Goal: Check status: Check status

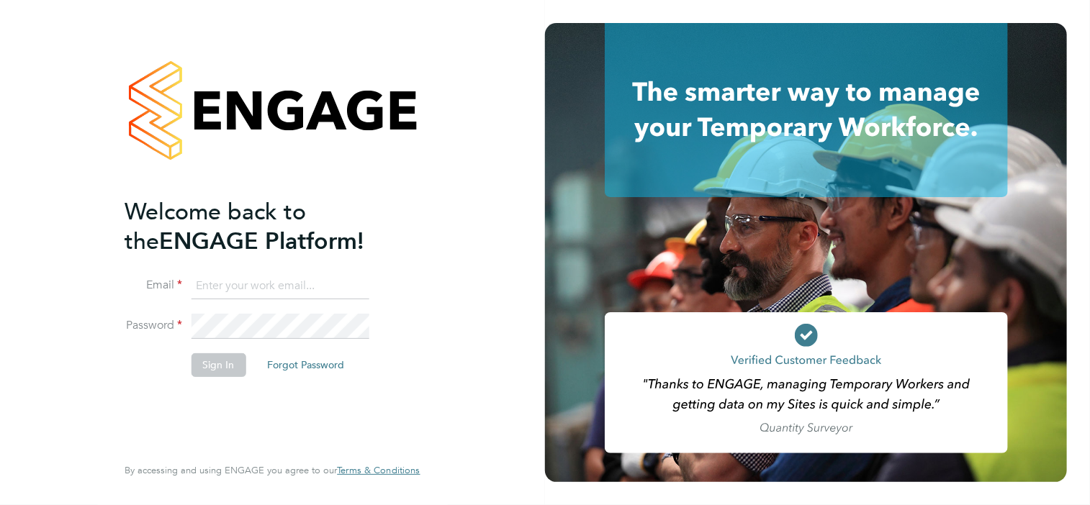
click at [207, 289] on input at bounding box center [280, 286] width 178 height 26
paste input "stephen.peake1@hays.com"
type input "stephen.peake1@hays.com"
click at [212, 366] on button "Sign In" at bounding box center [218, 364] width 55 height 23
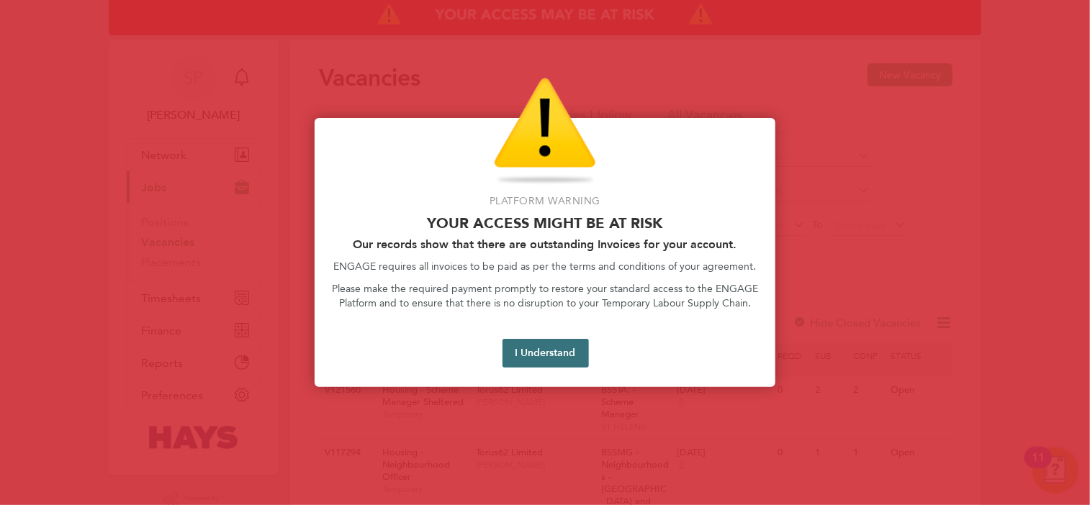
click at [527, 352] on button "I Understand" at bounding box center [545, 353] width 86 height 29
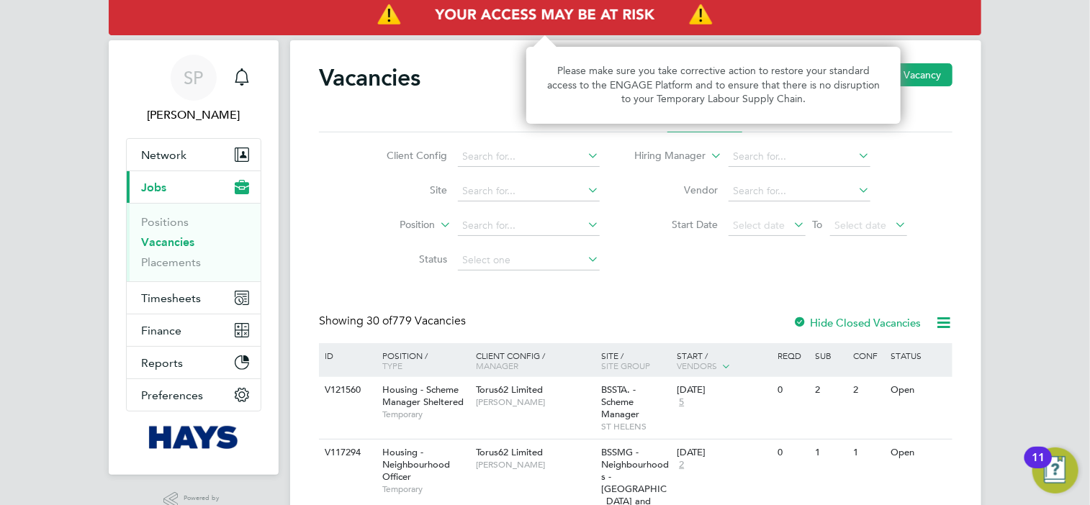
click at [531, 19] on img "Access At Risk" at bounding box center [545, 15] width 872 height 40
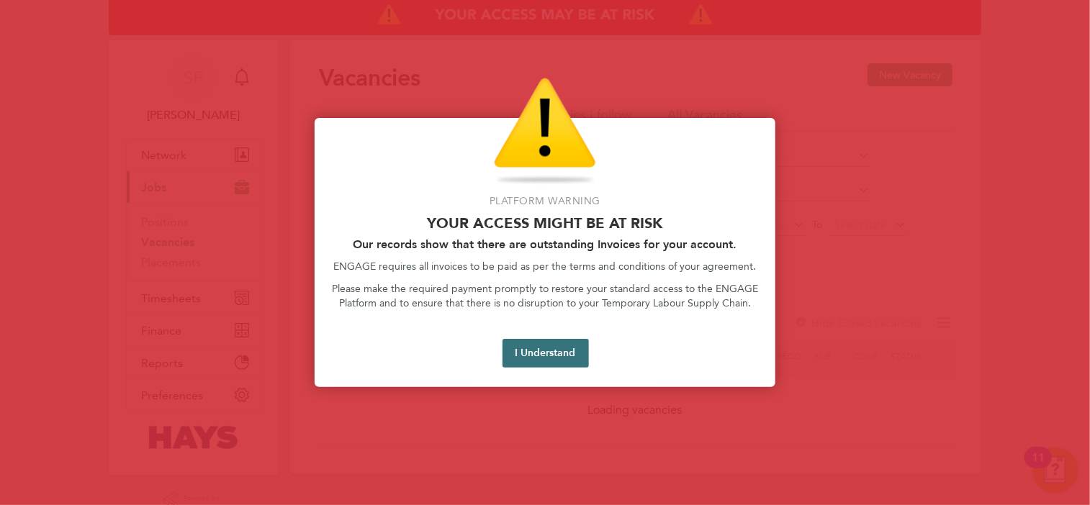
click at [518, 356] on button "I Understand" at bounding box center [545, 353] width 86 height 29
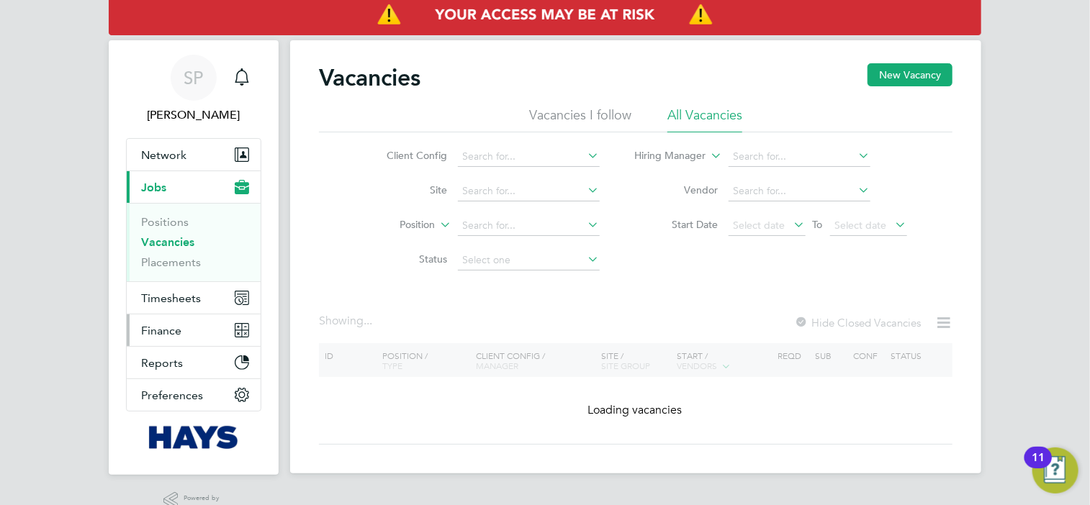
click at [167, 326] on span "Finance" at bounding box center [161, 331] width 40 height 14
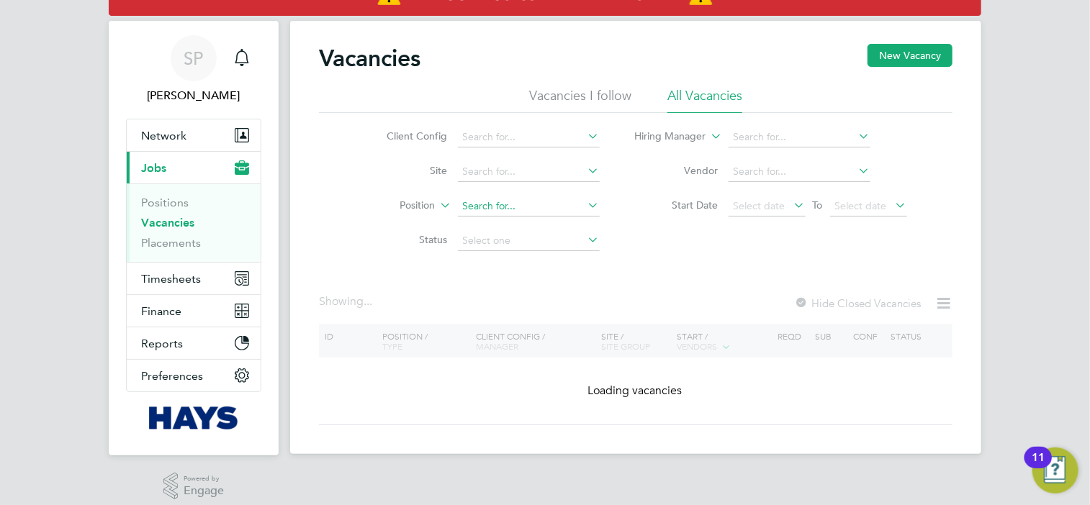
scroll to position [30, 0]
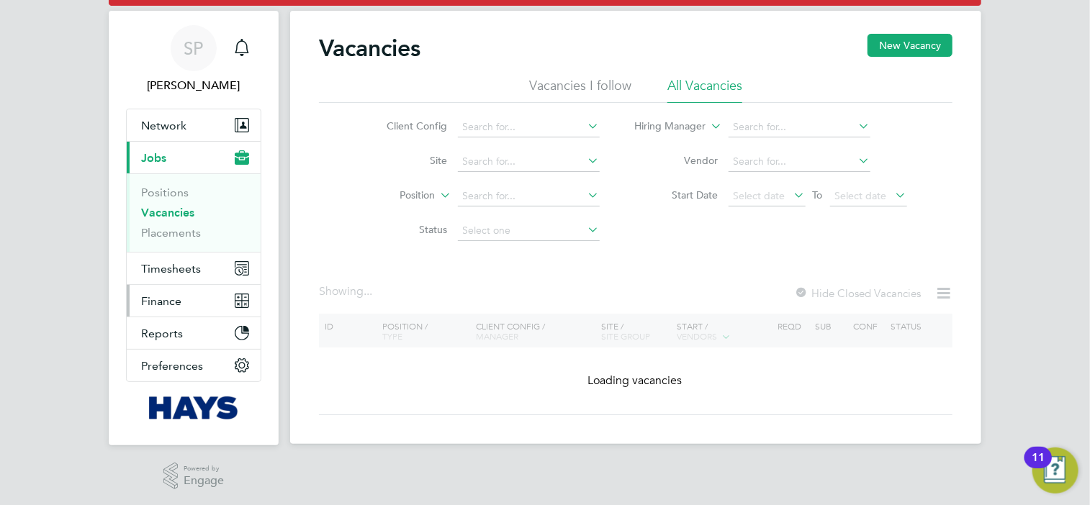
click at [164, 302] on span "Finance" at bounding box center [161, 301] width 40 height 14
click at [191, 266] on span "Timesheets" at bounding box center [171, 269] width 60 height 14
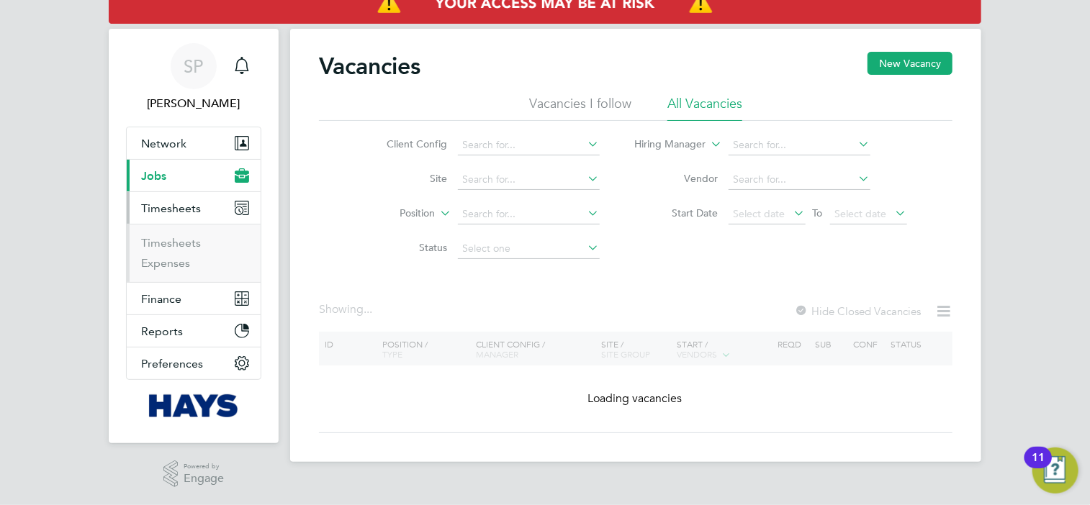
scroll to position [9, 0]
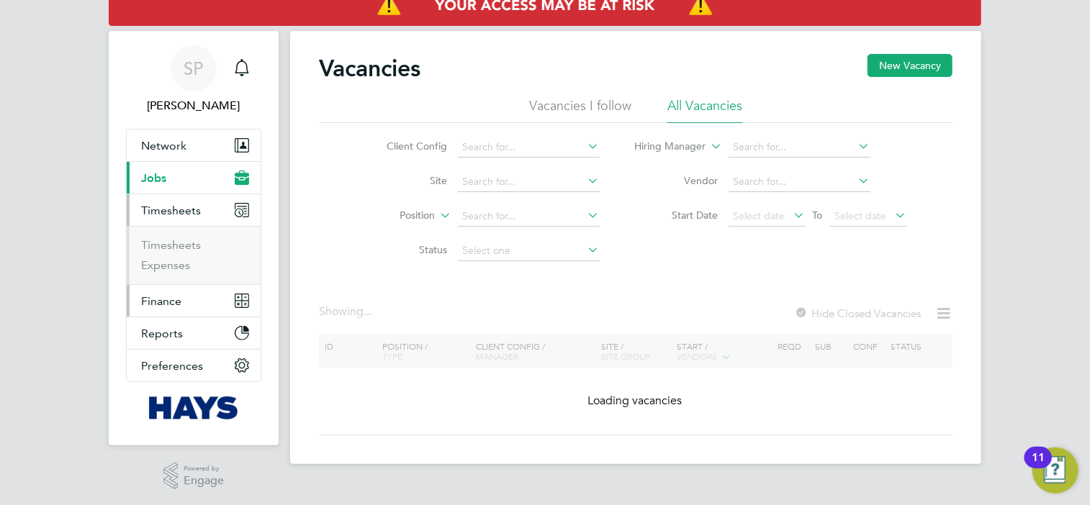
click at [168, 299] on span "Finance" at bounding box center [161, 301] width 40 height 14
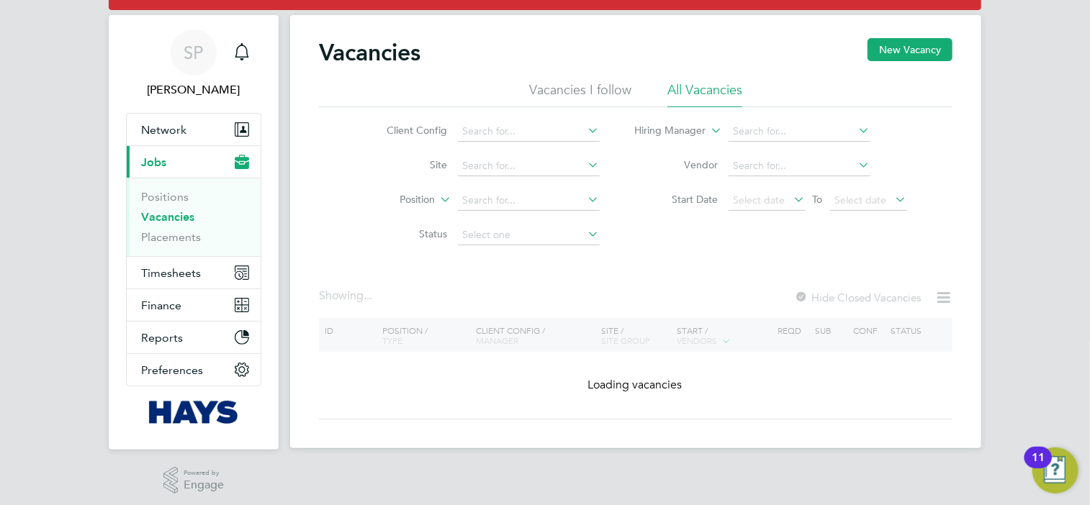
scroll to position [30, 0]
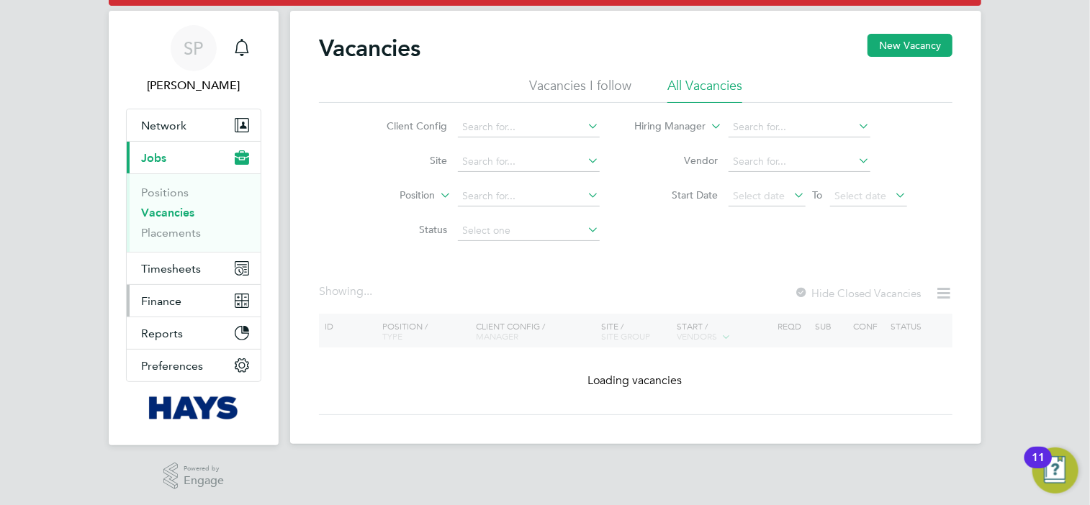
click at [170, 295] on span "Finance" at bounding box center [161, 301] width 40 height 14
click at [575, 91] on li "Vacancies I follow" at bounding box center [580, 90] width 102 height 26
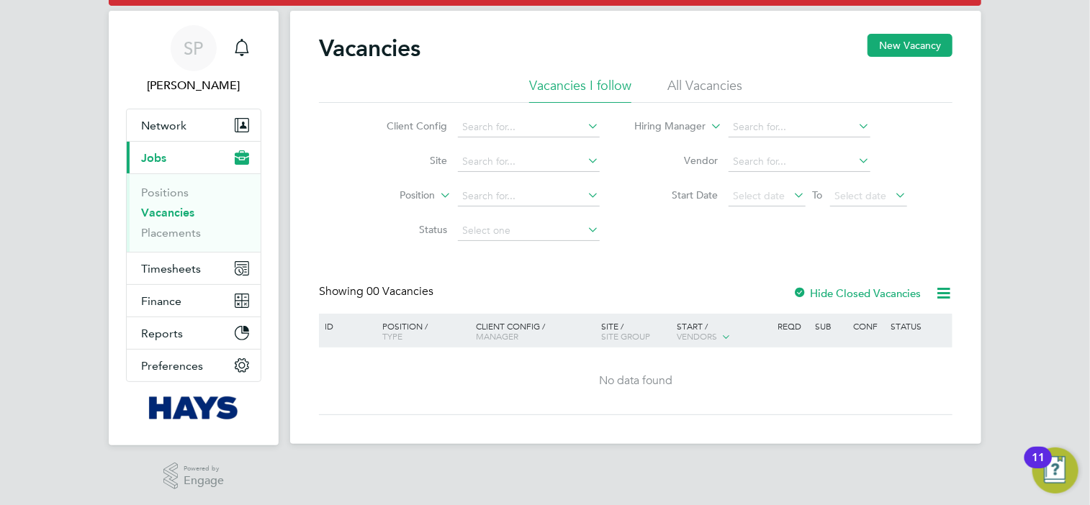
click at [702, 93] on li "All Vacancies" at bounding box center [704, 90] width 75 height 26
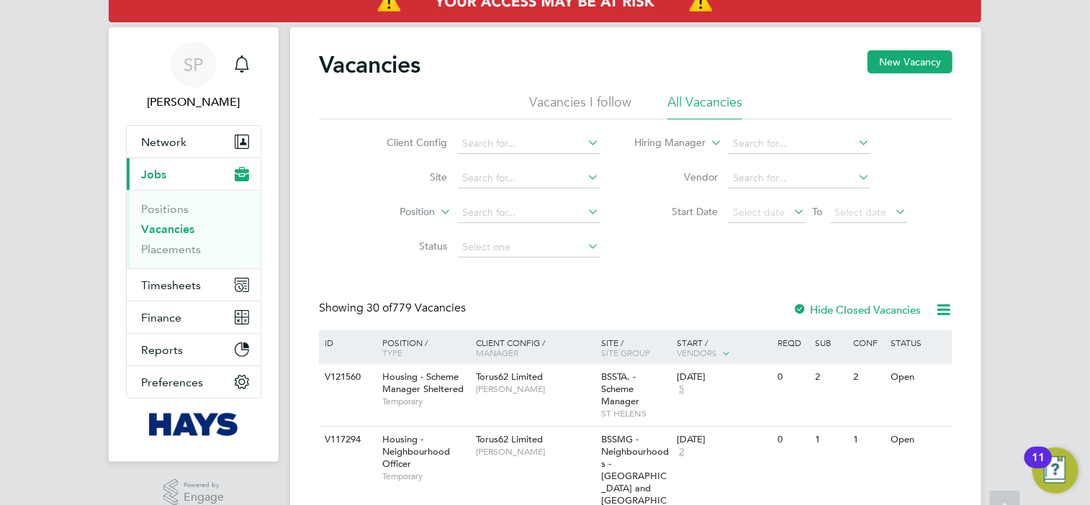
scroll to position [0, 0]
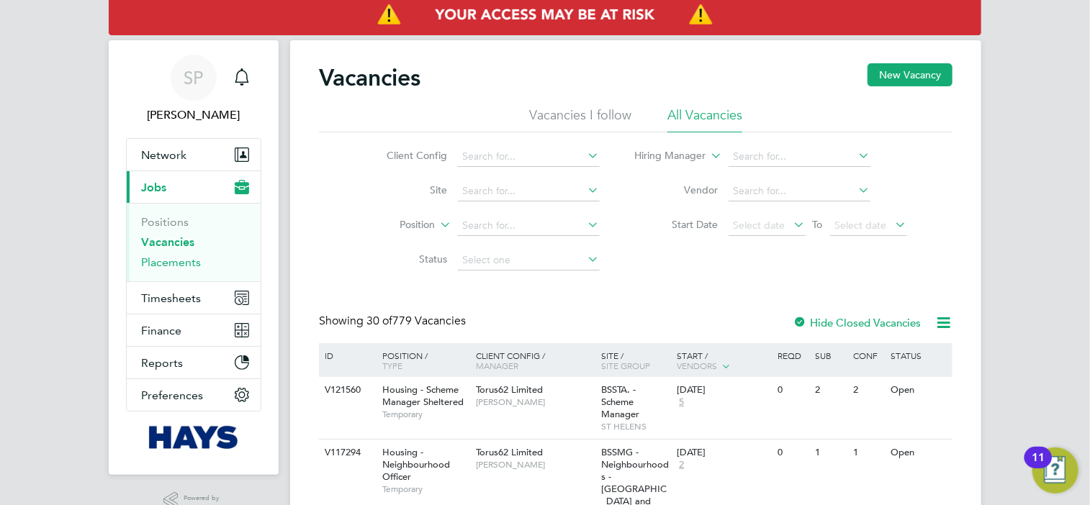
click at [167, 262] on link "Placements" at bounding box center [171, 262] width 60 height 14
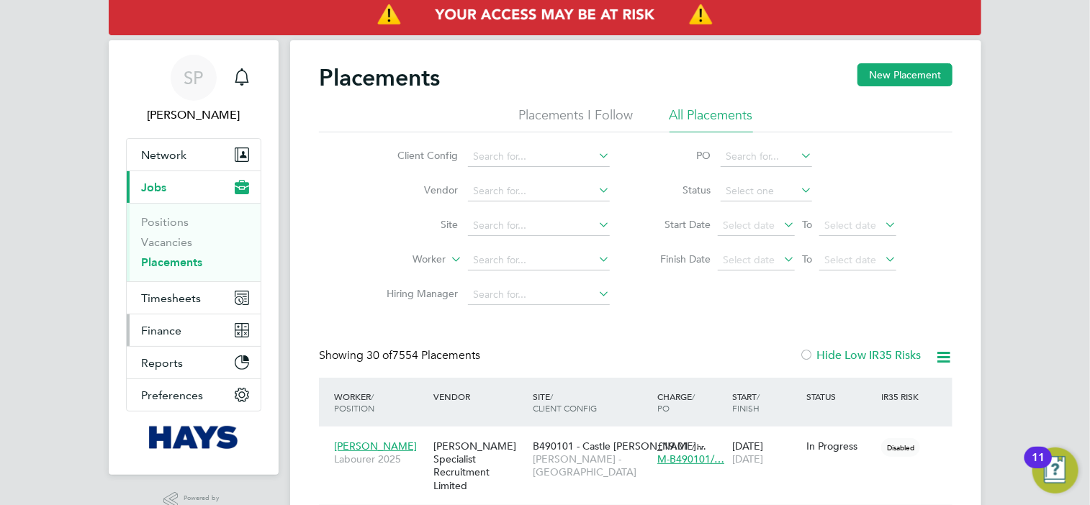
click at [173, 325] on span "Finance" at bounding box center [161, 331] width 40 height 14
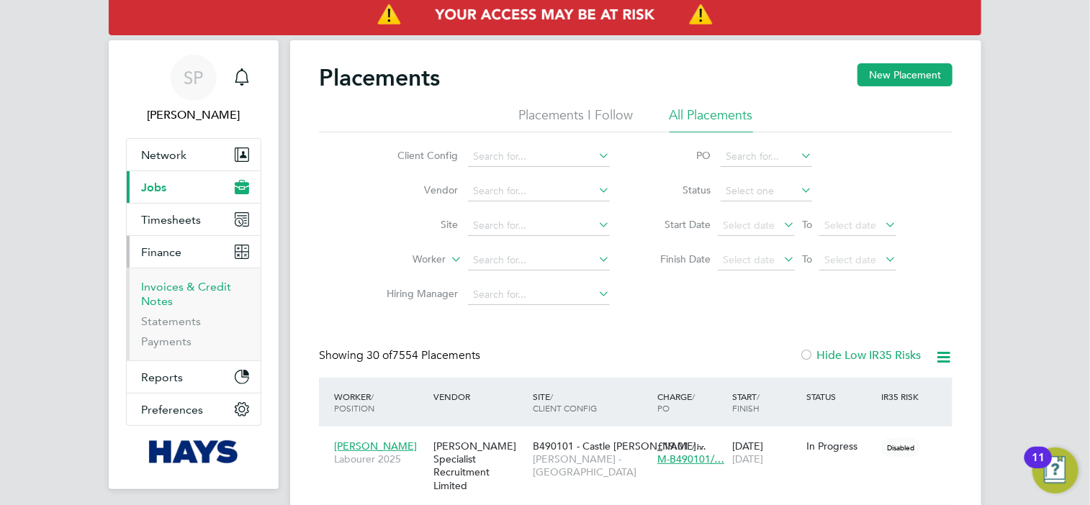
click at [176, 285] on link "Invoices & Credit Notes" at bounding box center [186, 294] width 90 height 28
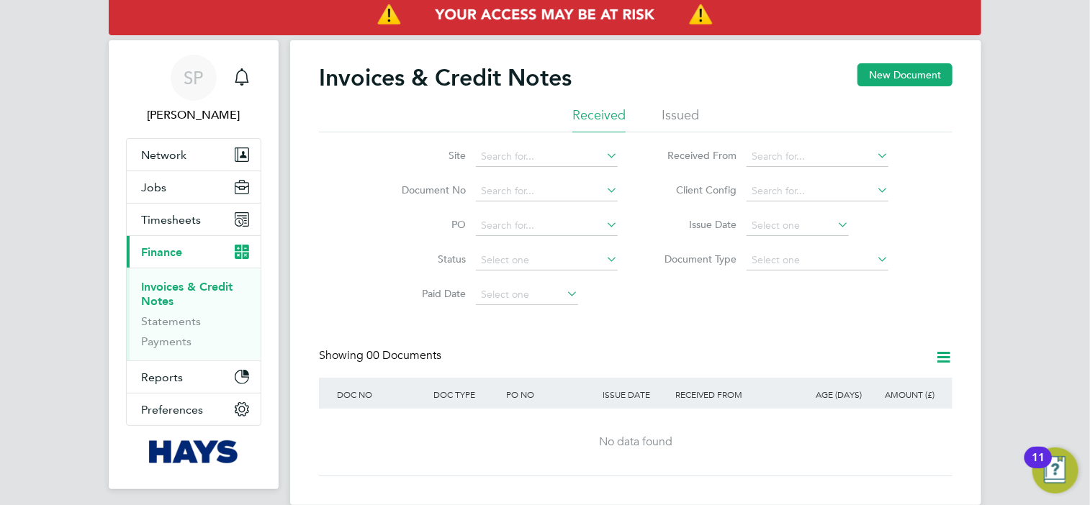
click at [679, 117] on li "Issued" at bounding box center [679, 120] width 37 height 26
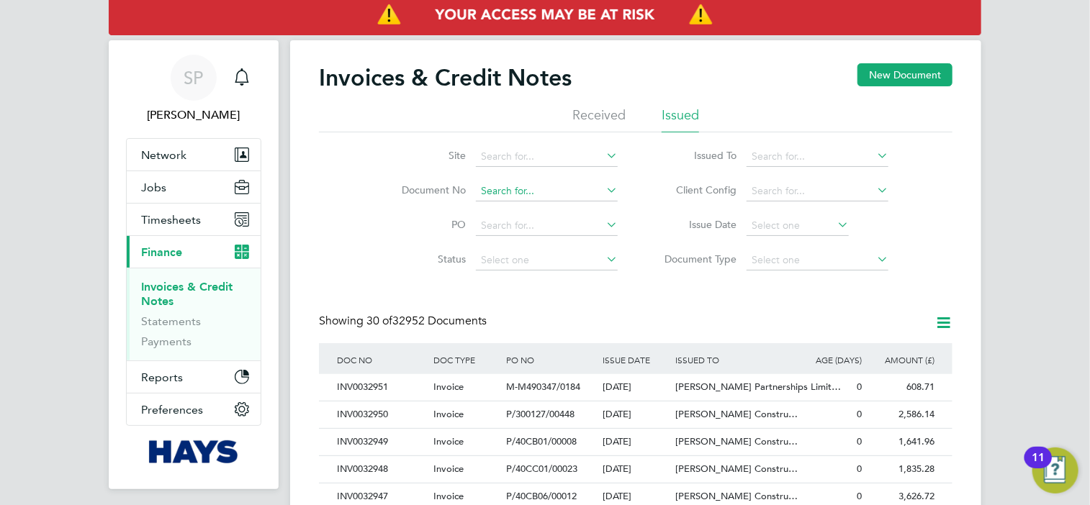
click at [501, 189] on input at bounding box center [547, 191] width 142 height 20
paste input "INV0028744"
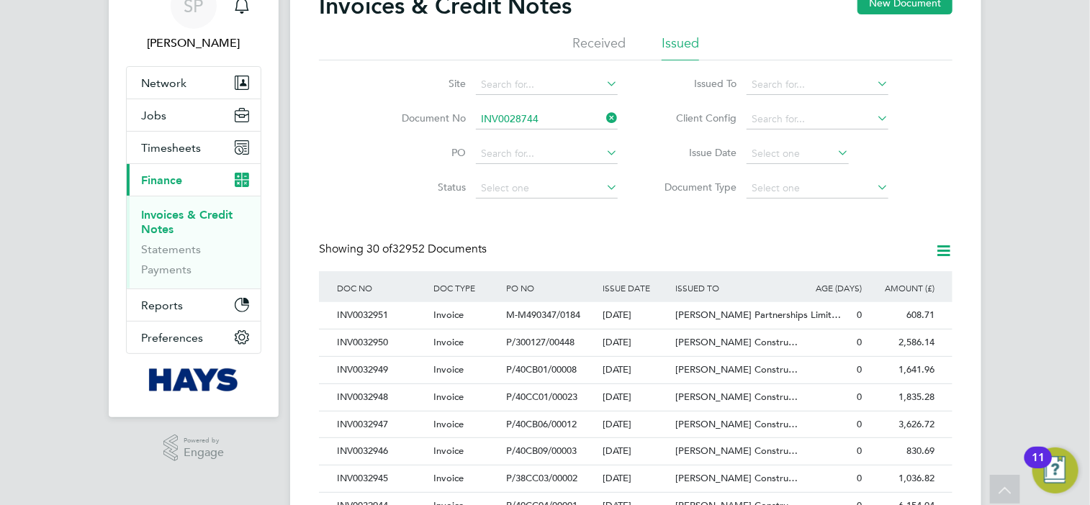
click at [550, 119] on input "INV0028744" at bounding box center [547, 119] width 142 height 20
type input "INV0028744"
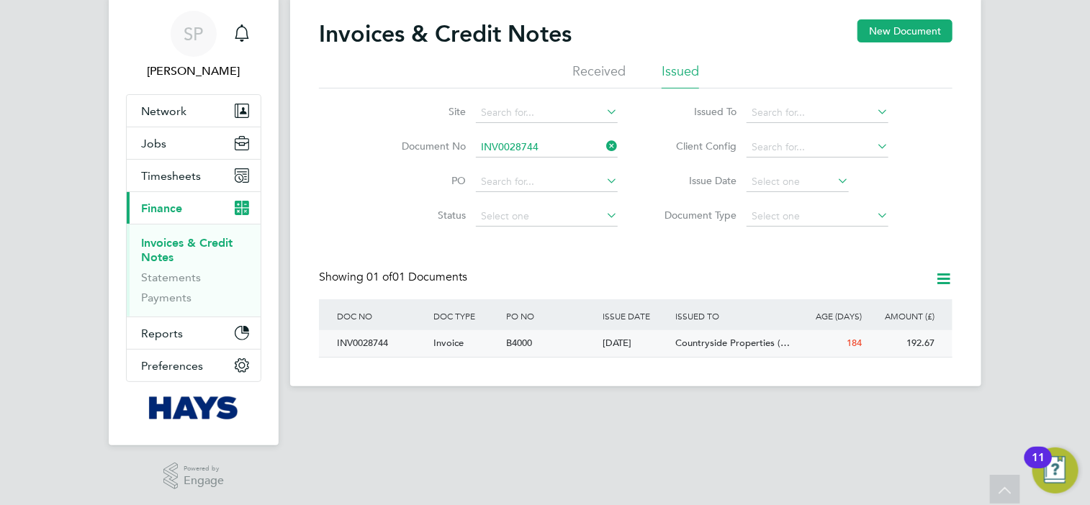
click at [368, 345] on div "INV0028744" at bounding box center [381, 343] width 96 height 27
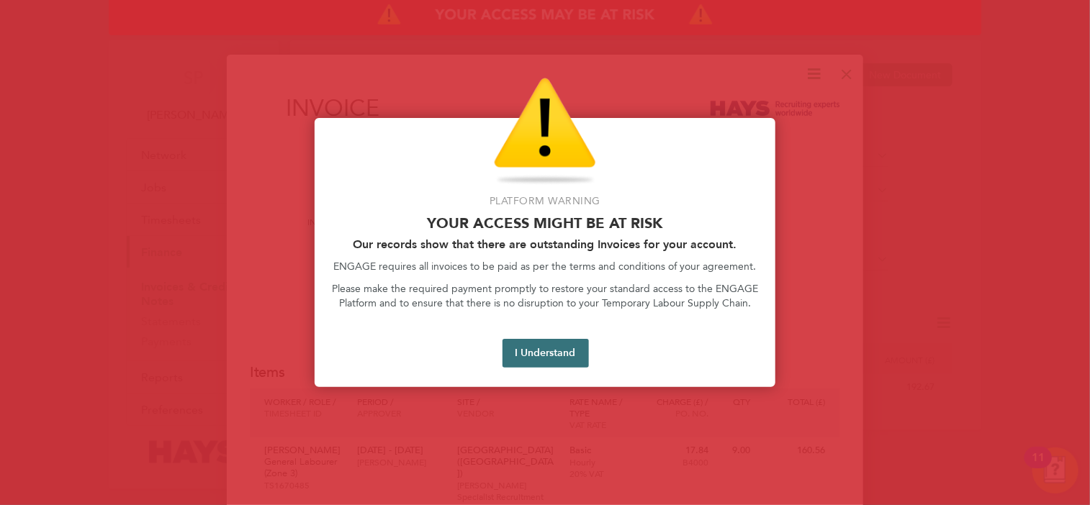
click at [554, 356] on button "I Understand" at bounding box center [545, 353] width 86 height 29
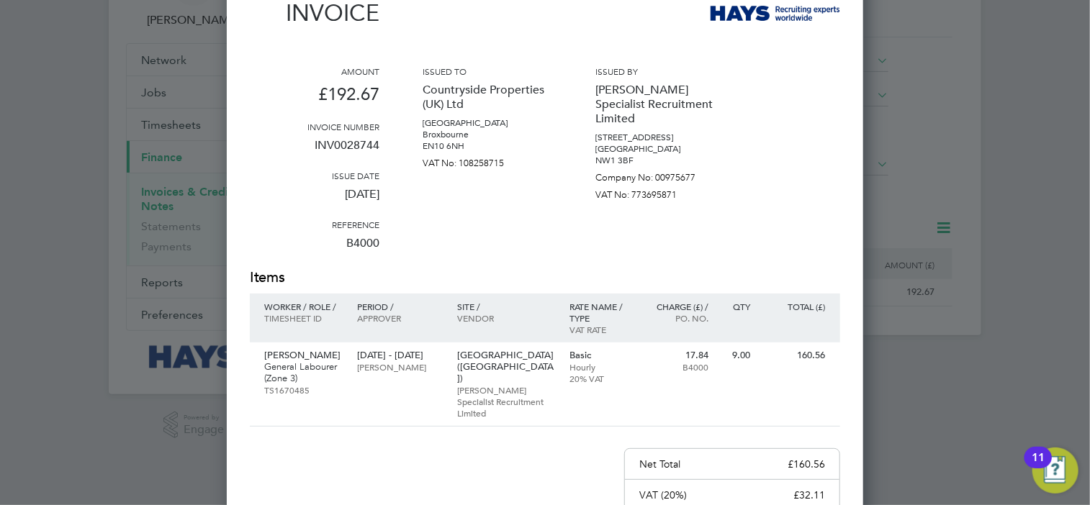
scroll to position [216, 0]
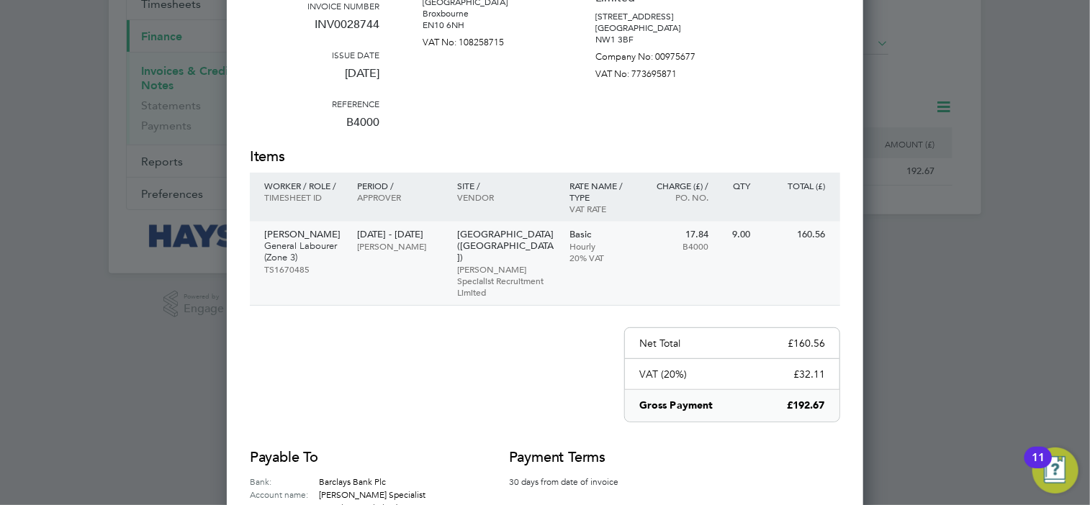
drag, startPoint x: 357, startPoint y: 255, endPoint x: 405, endPoint y: 258, distance: 48.3
click at [405, 252] on p "[PERSON_NAME]" at bounding box center [400, 246] width 86 height 12
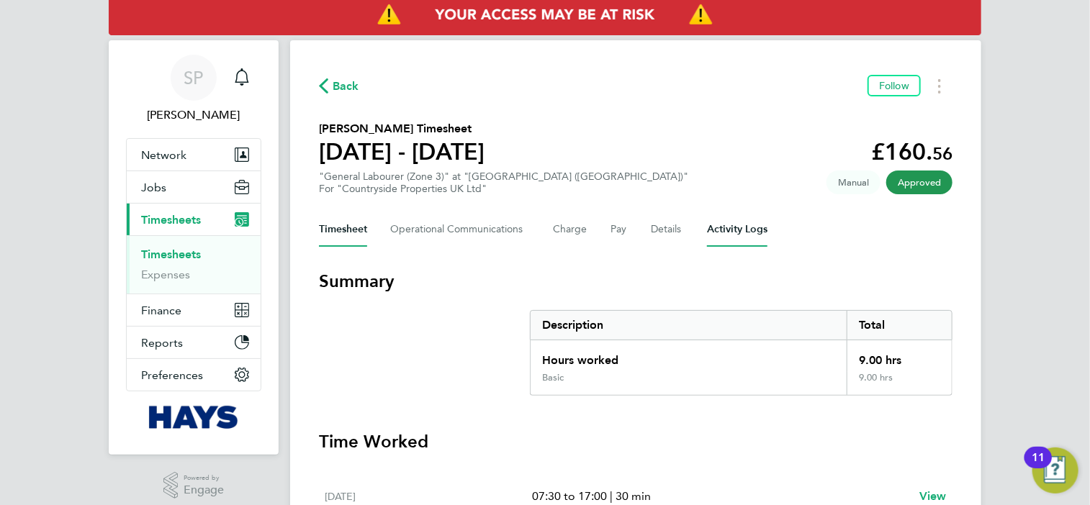
click at [728, 229] on Logs-tab "Activity Logs" at bounding box center [737, 229] width 60 height 35
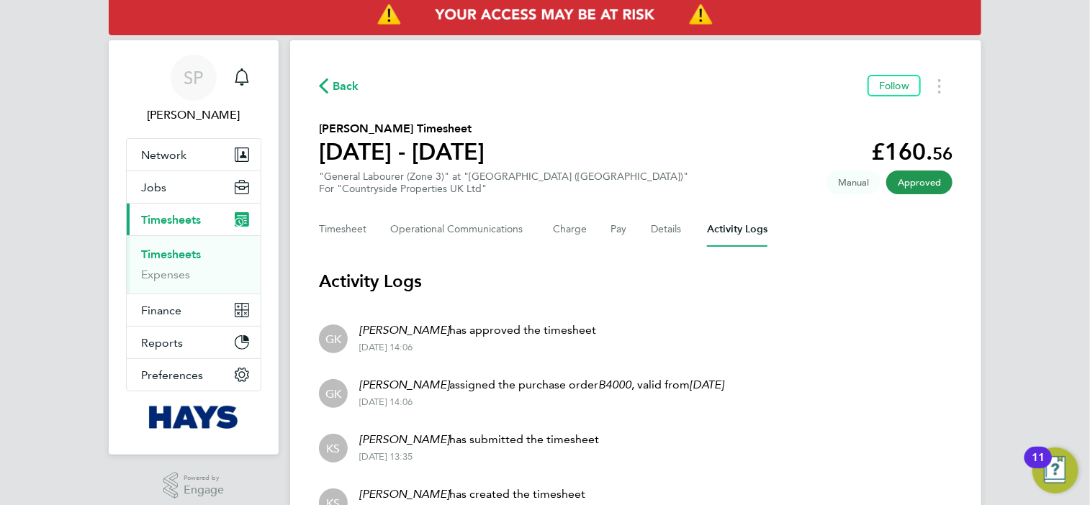
drag, startPoint x: 469, startPoint y: 349, endPoint x: 357, endPoint y: 335, distance: 113.2
click at [357, 335] on div "George King has approved the timesheet 24 Feb 2025 - 14:06" at bounding box center [472, 338] width 248 height 32
copy div "George King has approved the timesheet 24 Feb 2025 - 14:06"
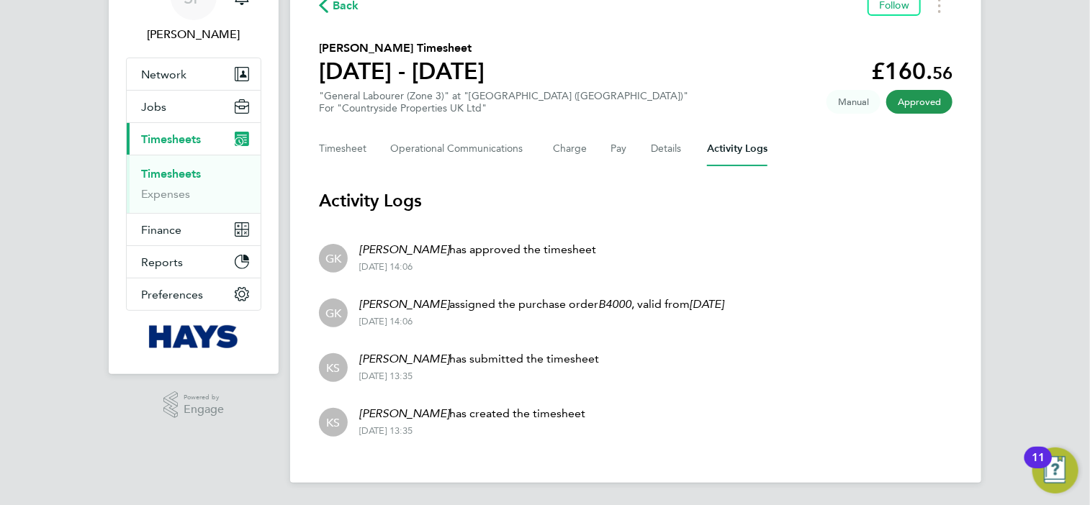
scroll to position [9, 0]
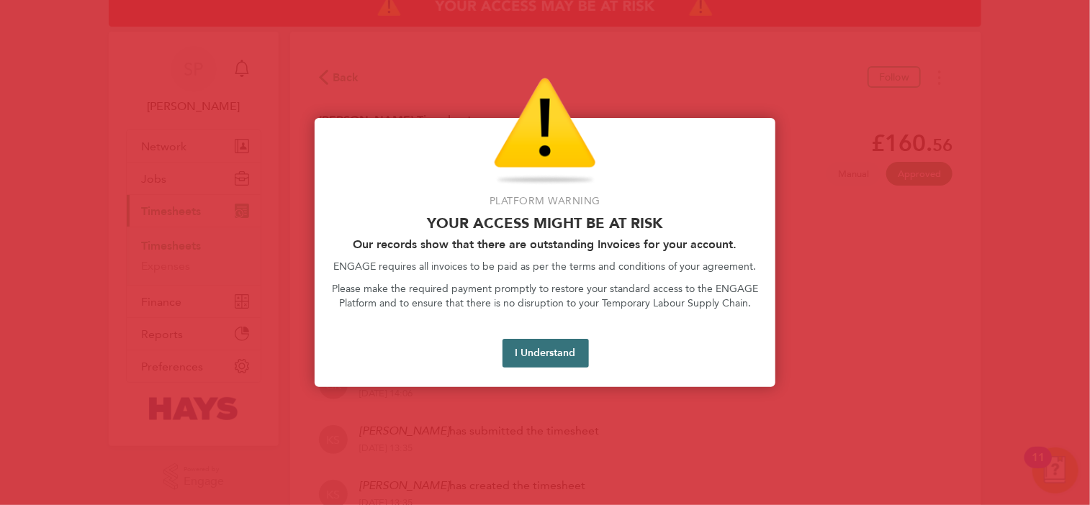
click at [565, 350] on button "I Understand" at bounding box center [545, 353] width 86 height 29
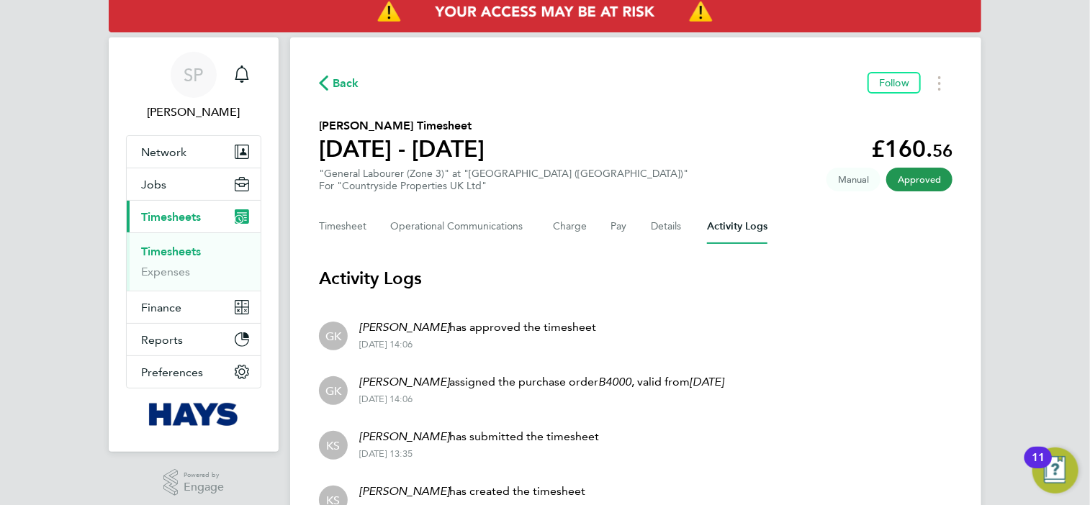
scroll to position [0, 0]
